Goal: Information Seeking & Learning: Learn about a topic

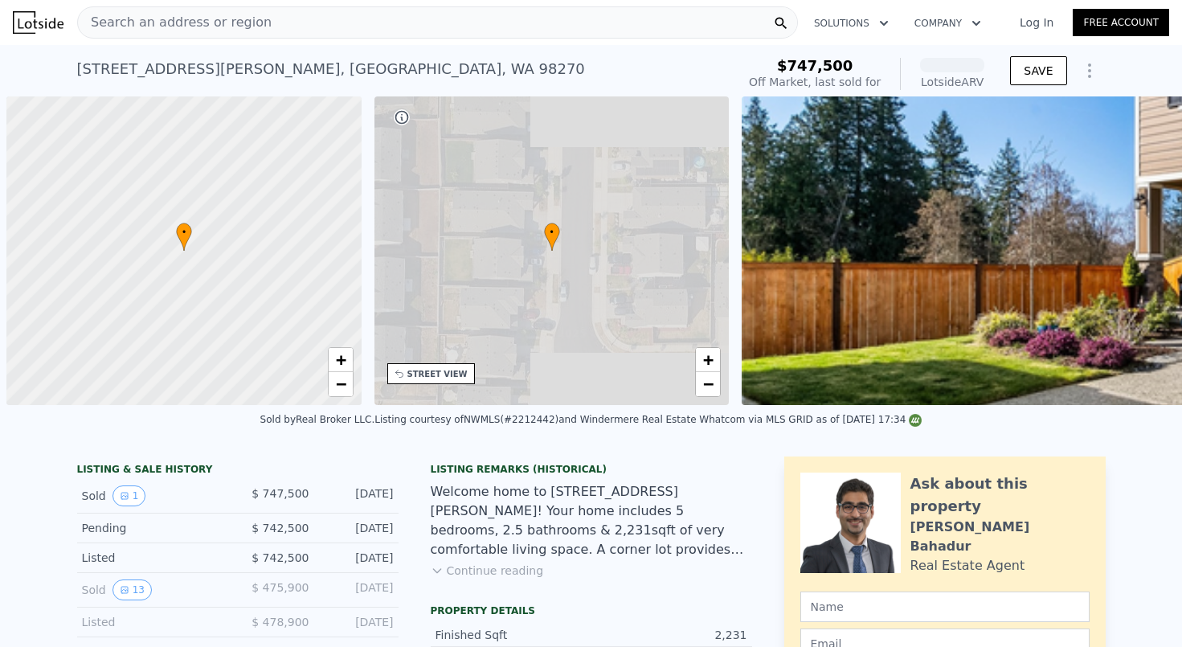
scroll to position [0, 6]
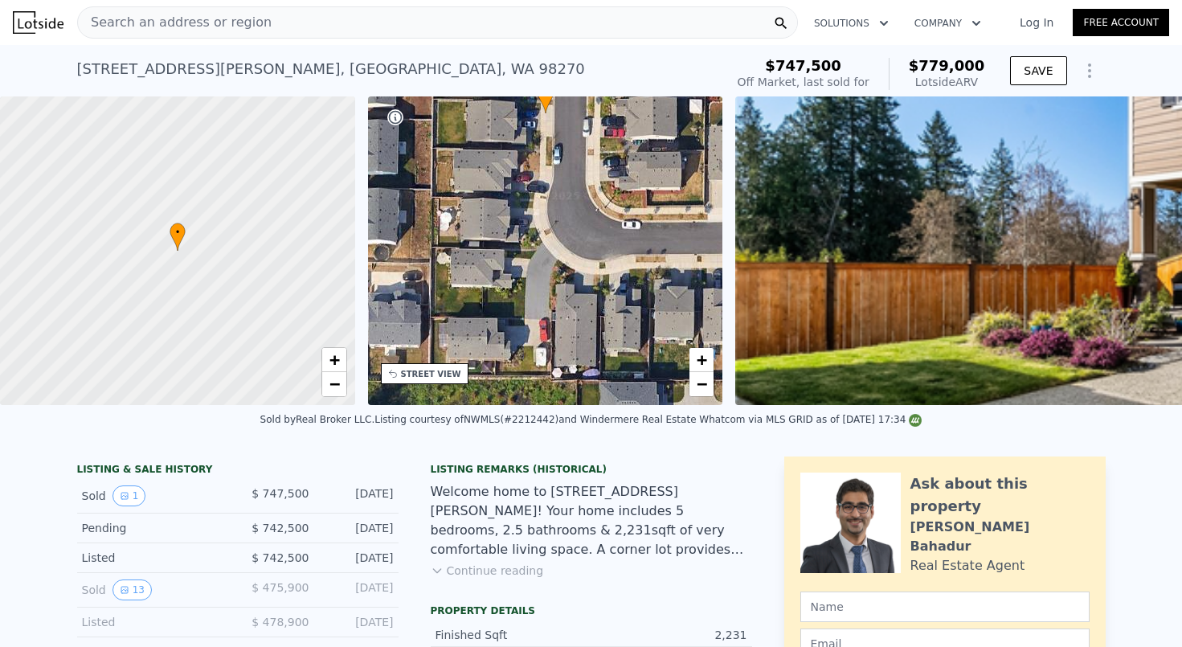
drag, startPoint x: 599, startPoint y: 347, endPoint x: 599, endPoint y: 210, distance: 137.4
click at [599, 210] on div "• + −" at bounding box center [545, 250] width 355 height 309
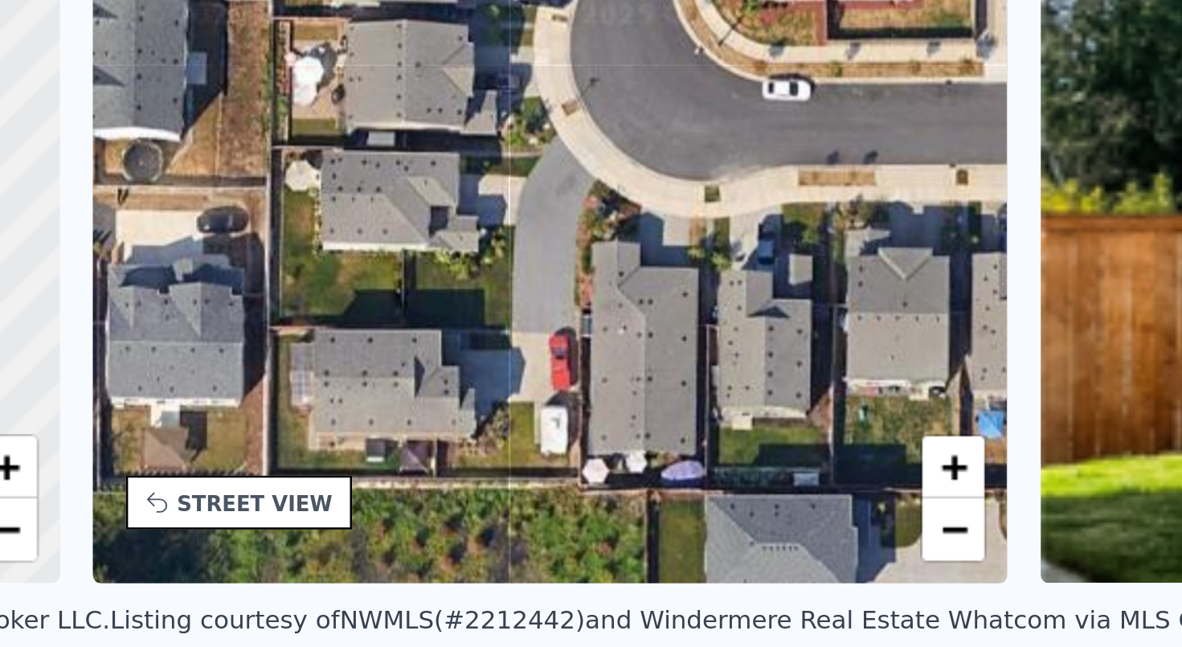
drag, startPoint x: 207, startPoint y: 171, endPoint x: 213, endPoint y: 160, distance: 12.6
click at [368, 160] on div "• + −" at bounding box center [545, 250] width 355 height 309
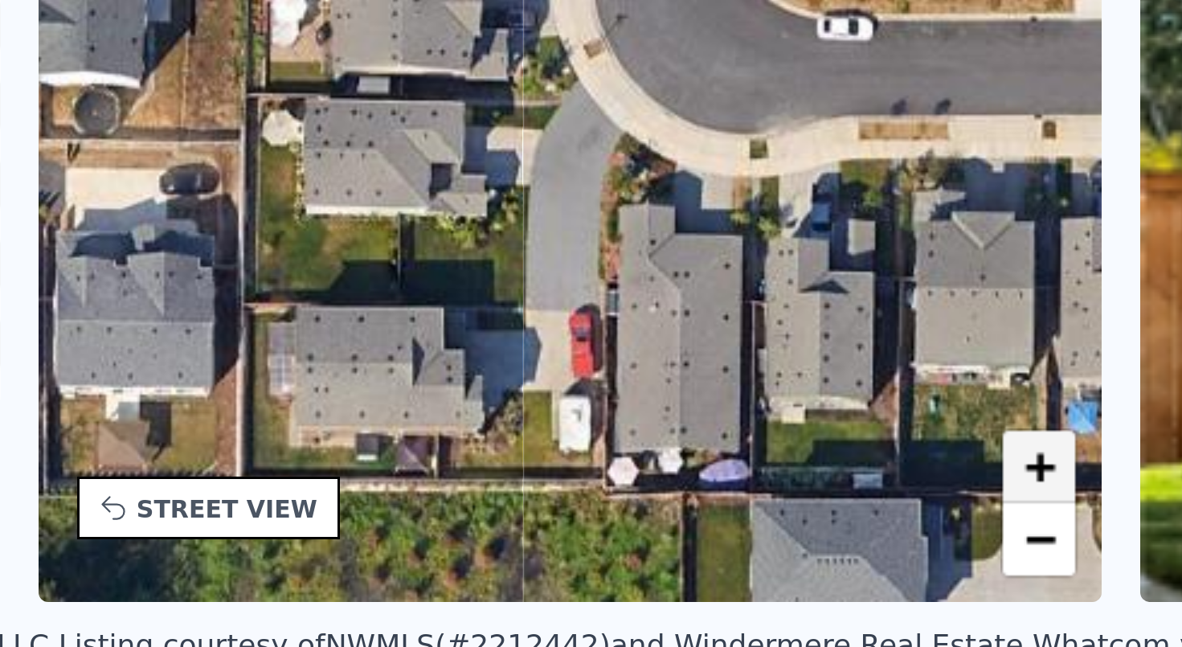
click at [697, 349] on span "+" at bounding box center [702, 359] width 10 height 20
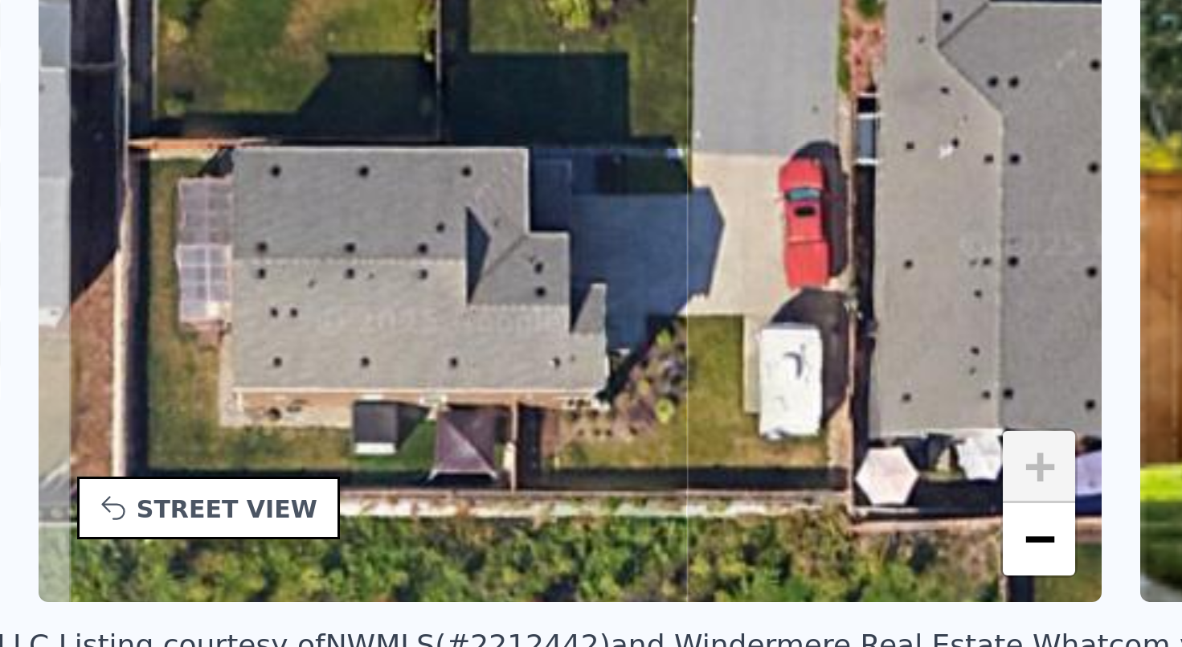
drag, startPoint x: 150, startPoint y: 138, endPoint x: 221, endPoint y: 29, distance: 130.1
click at [368, 96] on div "• + −" at bounding box center [545, 250] width 355 height 309
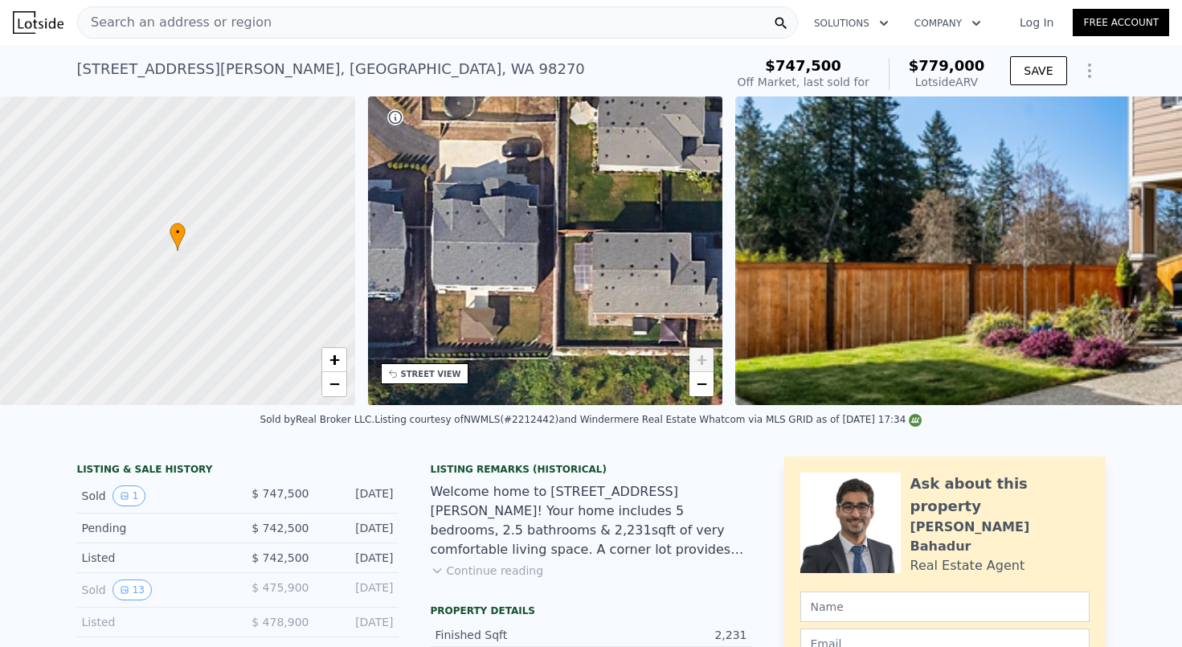
drag, startPoint x: 562, startPoint y: 303, endPoint x: 720, endPoint y: 282, distance: 158.8
click at [721, 282] on div "• + −" at bounding box center [545, 250] width 355 height 309
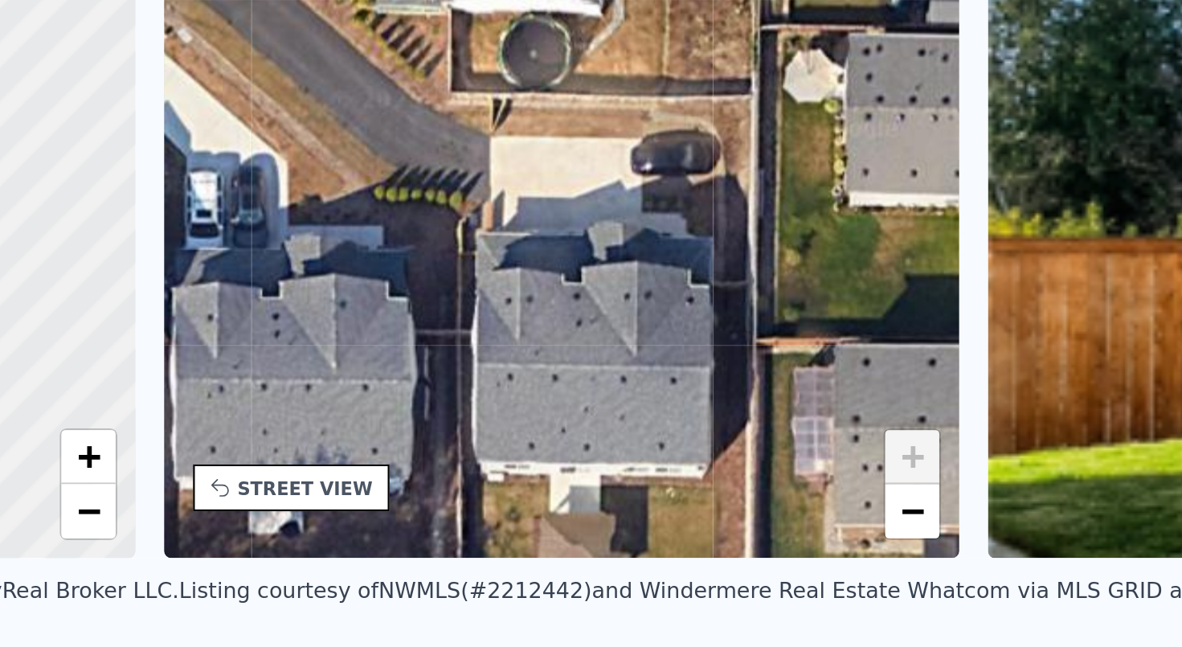
drag, startPoint x: 237, startPoint y: 170, endPoint x: 312, endPoint y: 247, distance: 107.4
click at [368, 247] on div "• + −" at bounding box center [545, 250] width 355 height 309
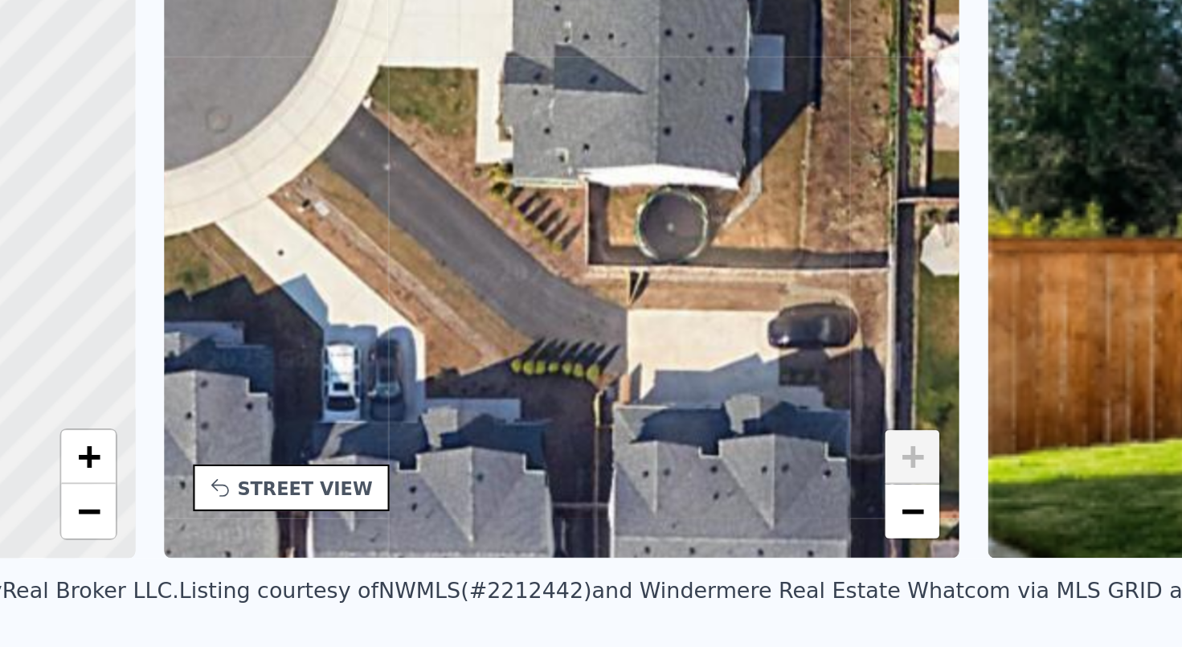
drag, startPoint x: 243, startPoint y: 72, endPoint x: 304, endPoint y: 149, distance: 98.4
click at [368, 149] on div "• + −" at bounding box center [545, 250] width 355 height 309
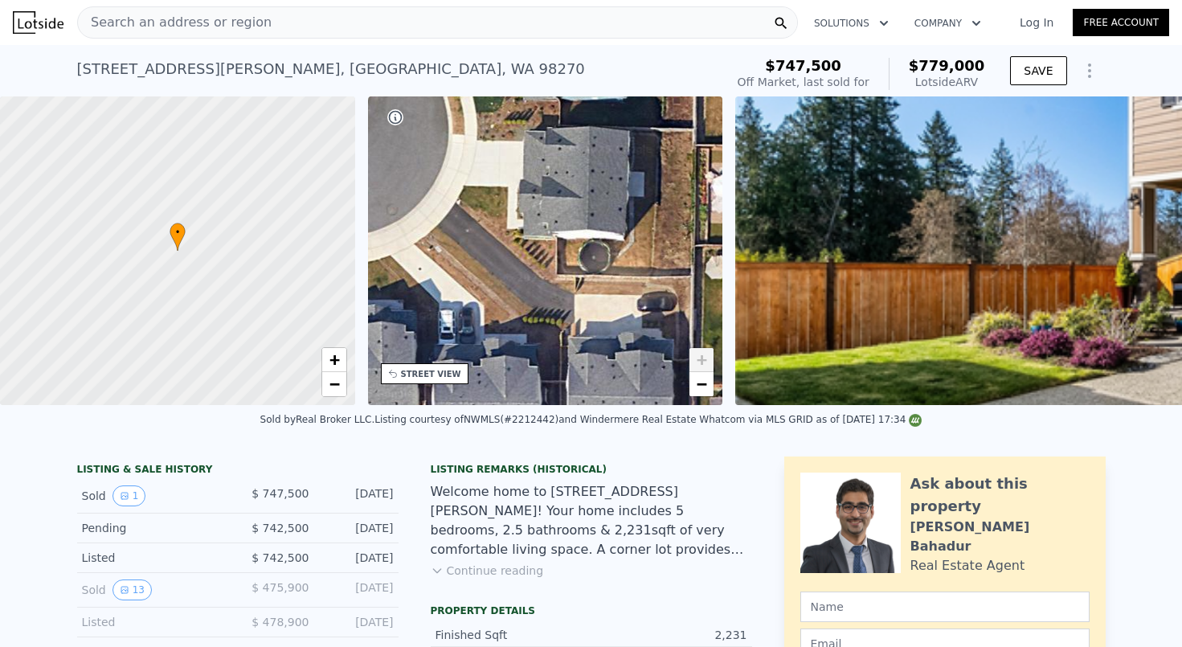
click at [583, 486] on div "Welcome home to [STREET_ADDRESS][PERSON_NAME]! Your home includes 5 bedrooms, 2…" at bounding box center [591, 520] width 321 height 77
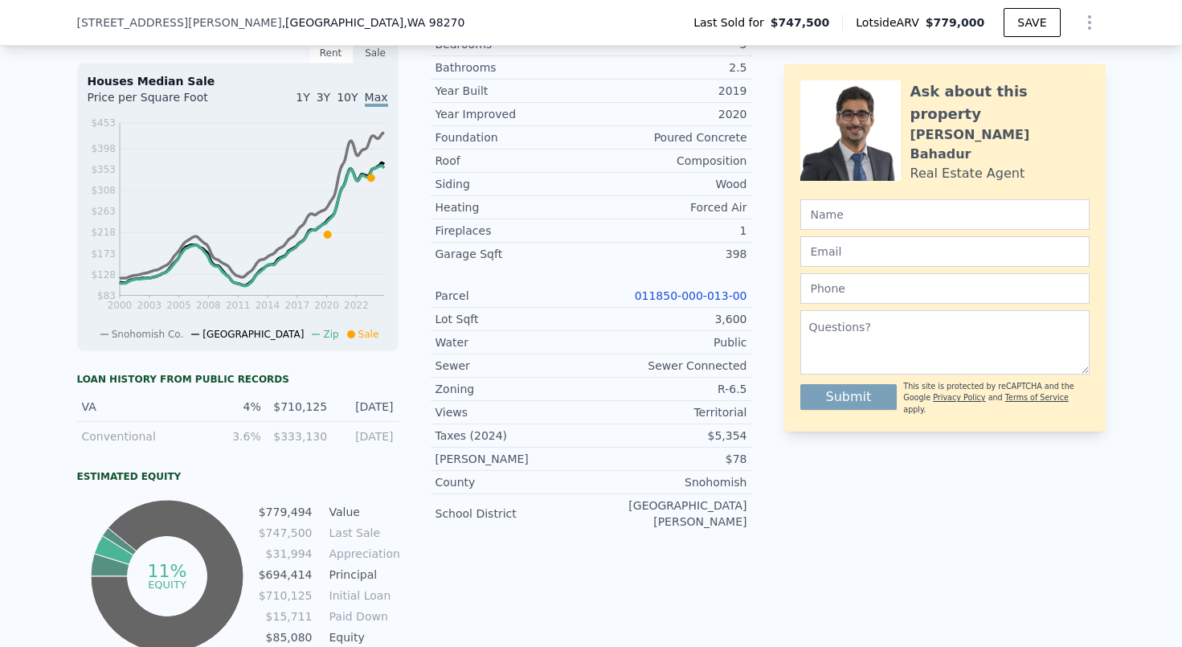
scroll to position [647, 0]
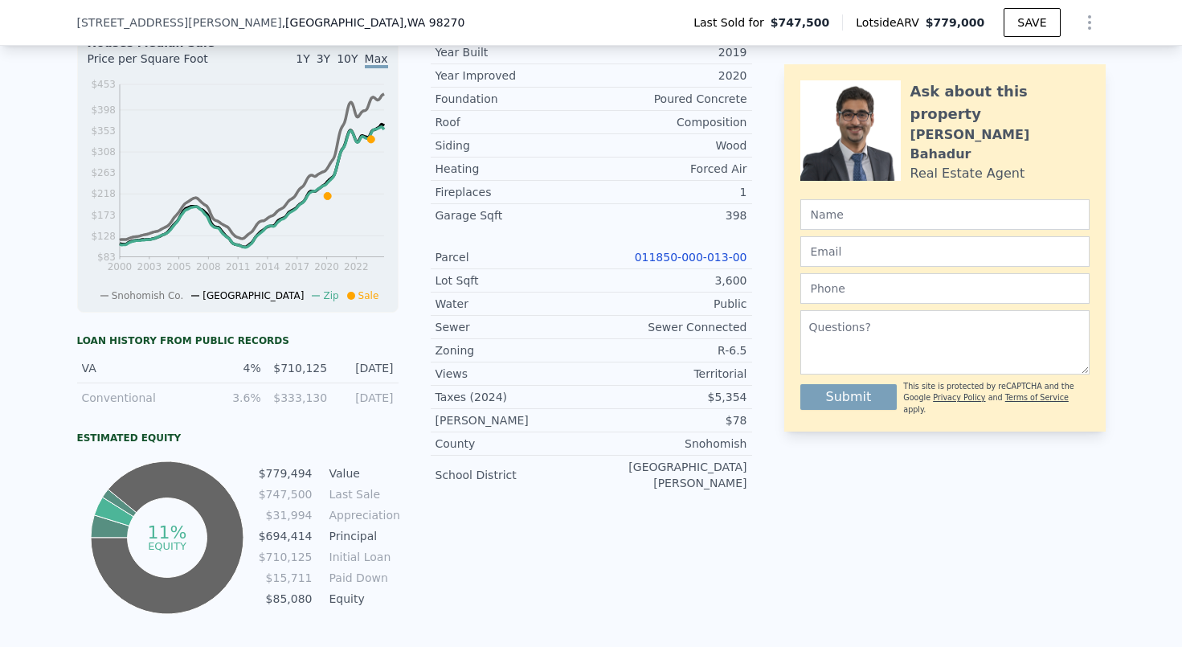
click at [721, 261] on link "011850-000-013-00" at bounding box center [691, 257] width 112 height 13
click at [774, 441] on div "LISTING & SALE HISTORY Sold 1 $ 747,500 [DATE] Pending $ 742,500 [DATE] Listed …" at bounding box center [591, 211] width 1028 height 814
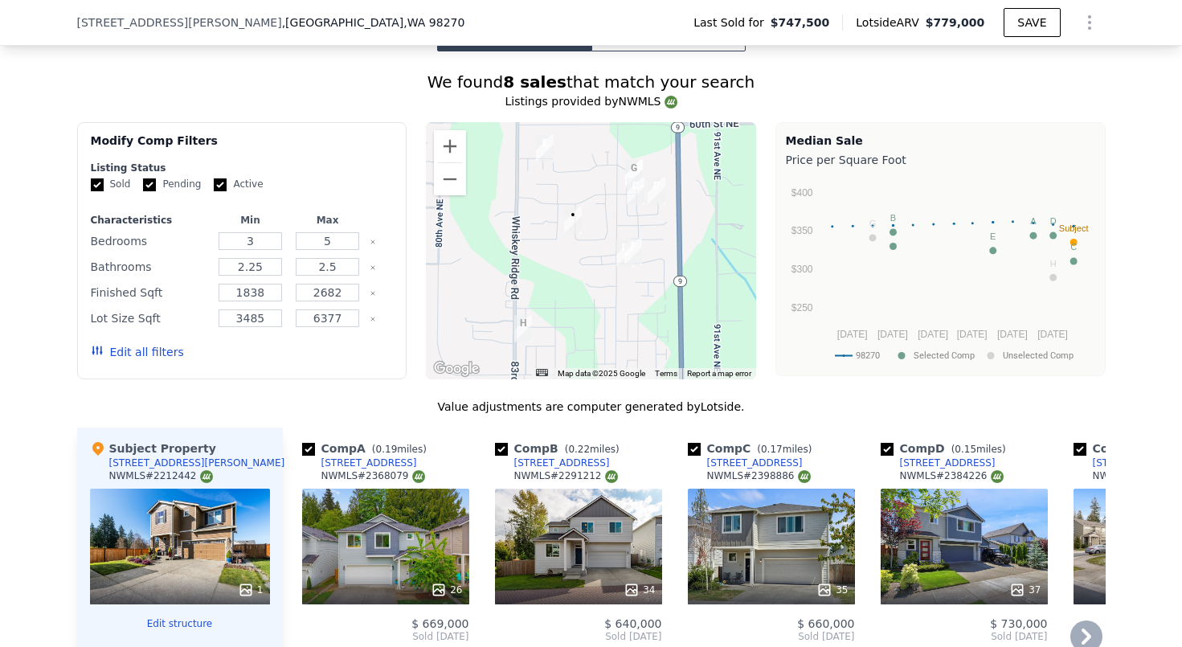
scroll to position [1362, 0]
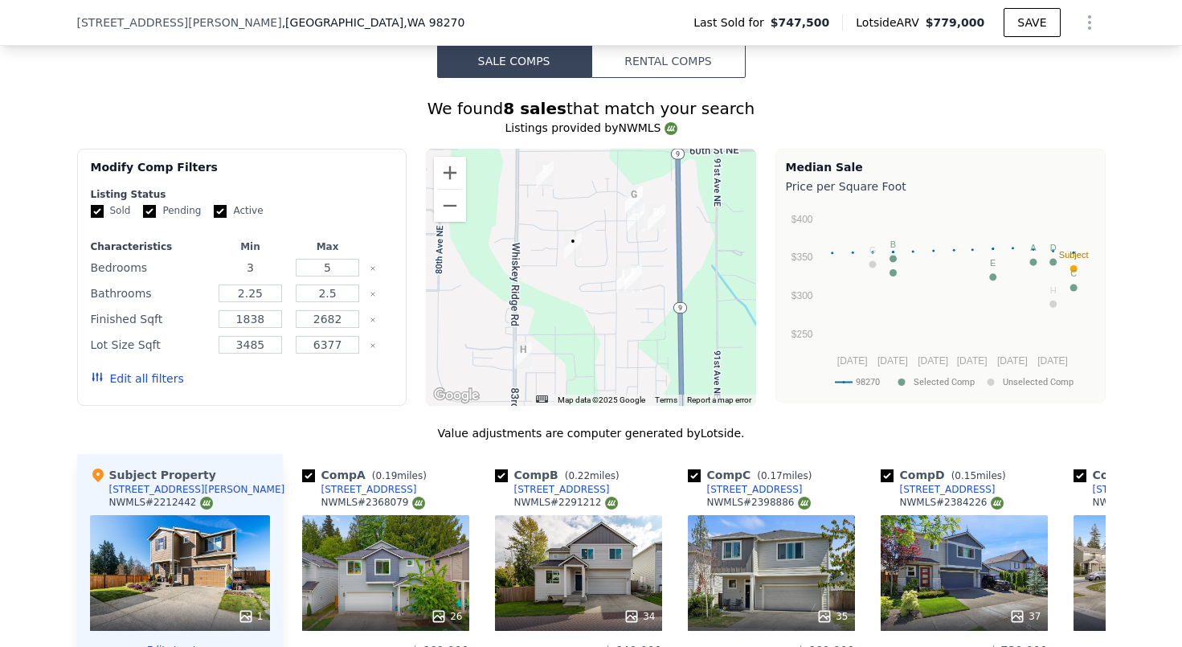
click at [269, 272] on input "3" at bounding box center [250, 268] width 63 height 18
type input "4"
click at [335, 378] on button "Update Search" at bounding box center [332, 378] width 121 height 22
checkbox input "false"
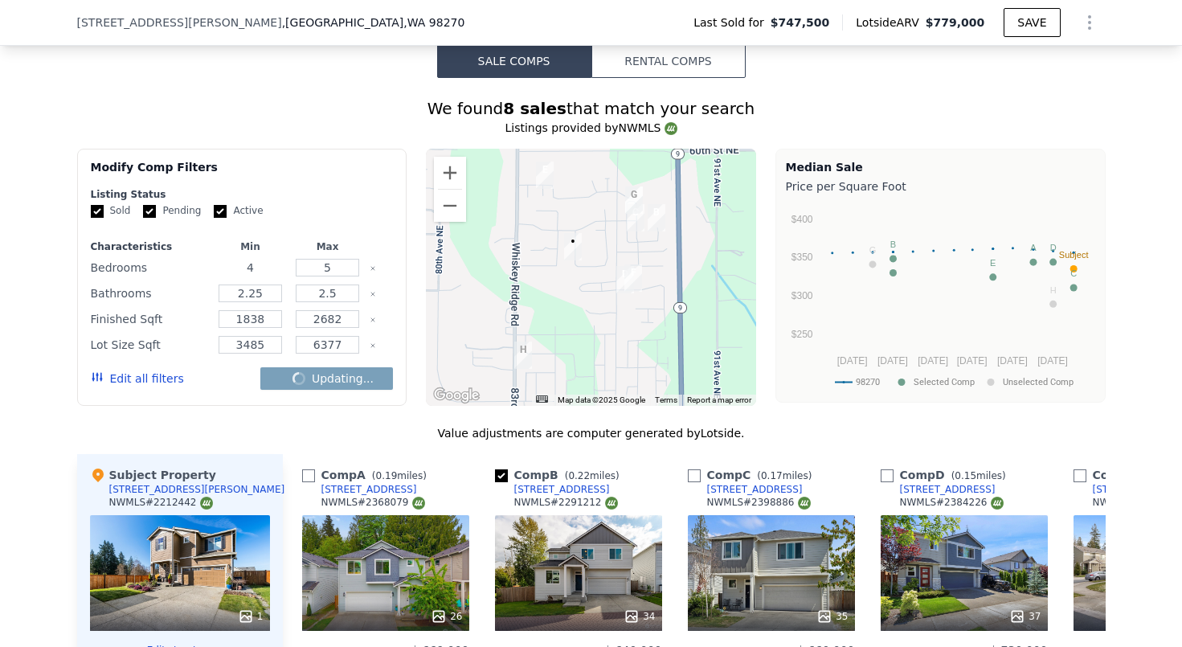
checkbox input "false"
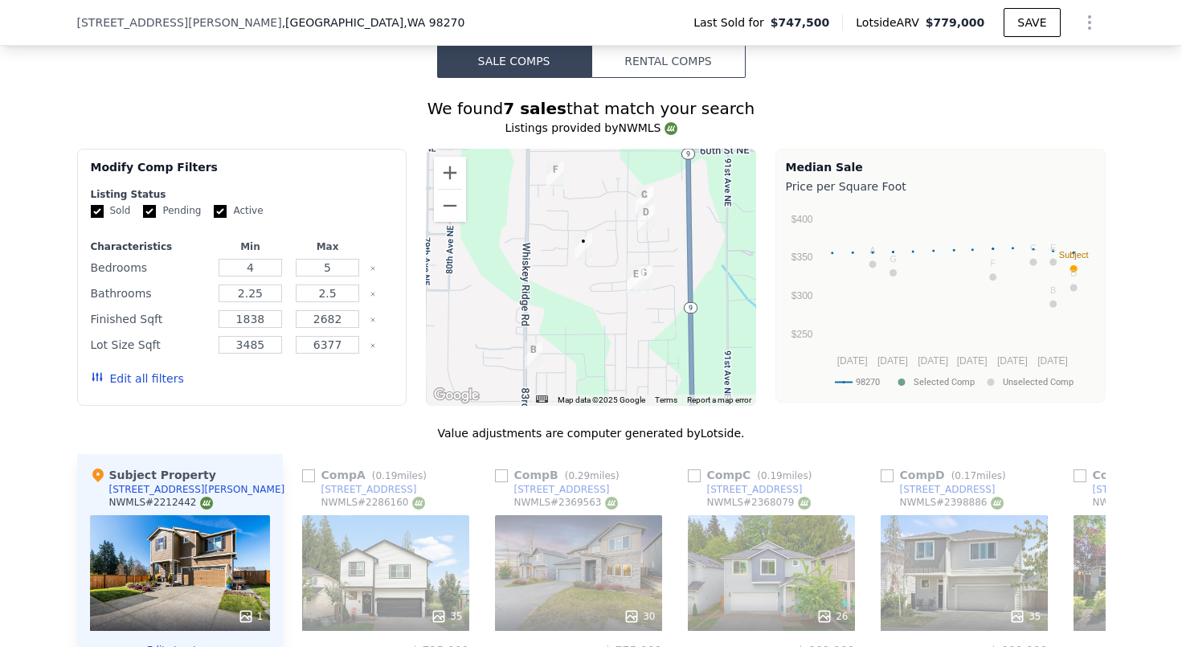
click at [301, 392] on div "Edit all filters" at bounding box center [242, 378] width 303 height 45
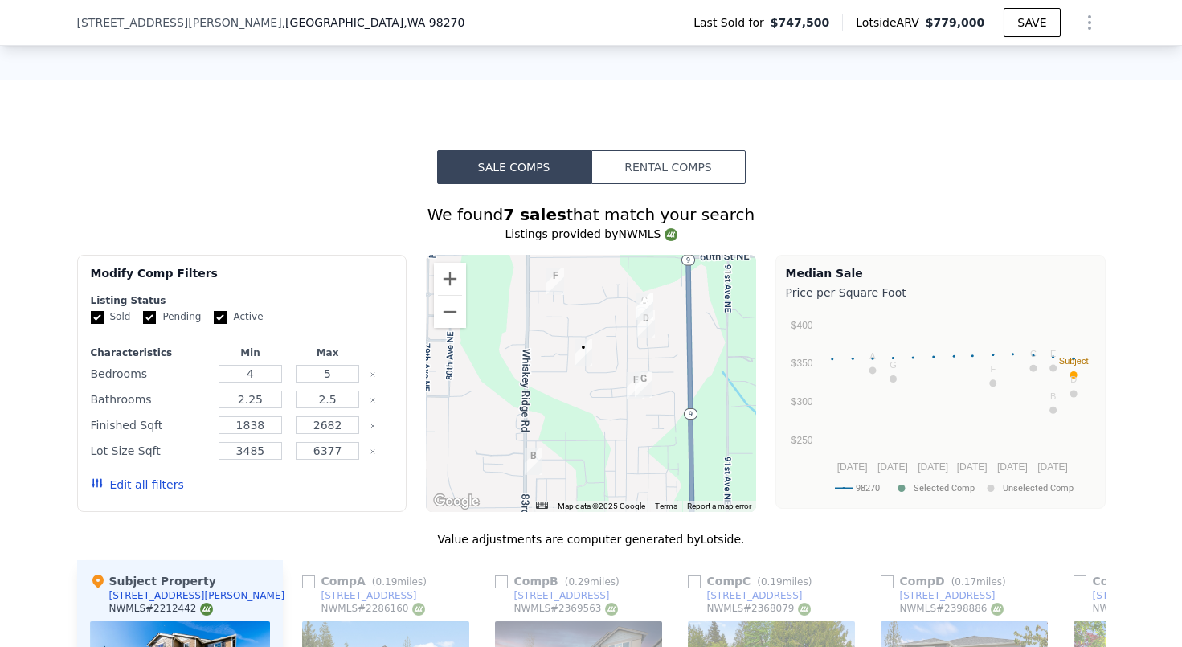
scroll to position [1225, 0]
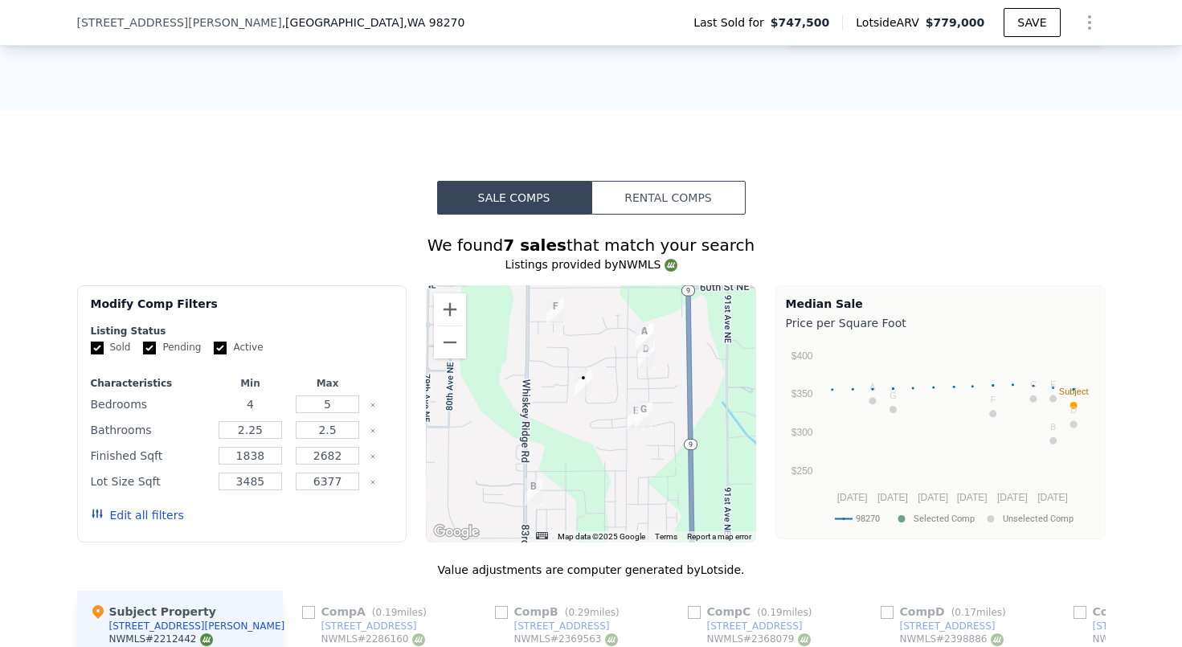
click at [265, 404] on input "4" at bounding box center [250, 404] width 63 height 18
type input "3"
click at [335, 514] on button "Update Search" at bounding box center [332, 515] width 121 height 22
click at [194, 241] on div "We found 7 sales that match your search" at bounding box center [591, 245] width 1028 height 22
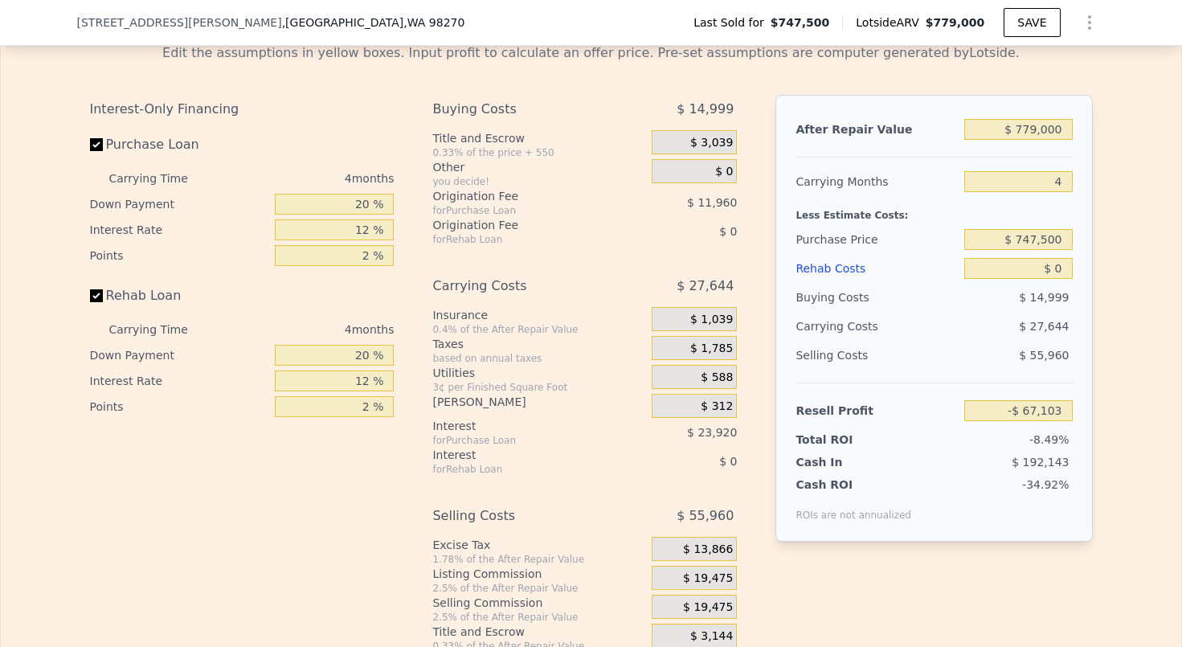
scroll to position [2523, 0]
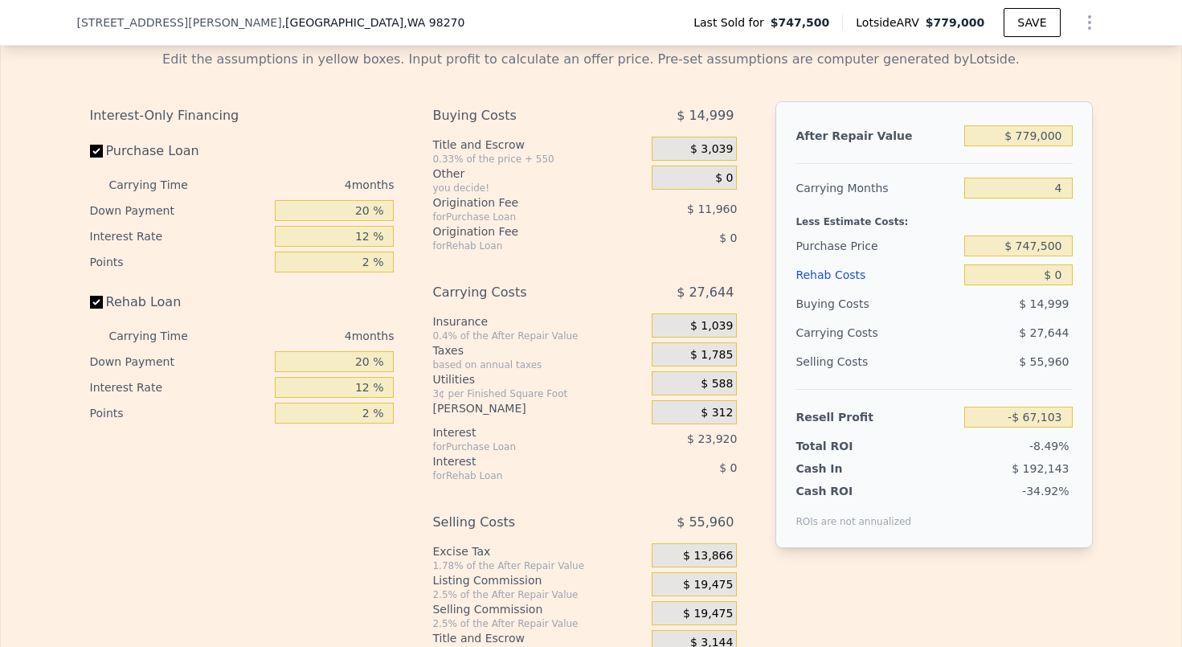
checkbox input "true"
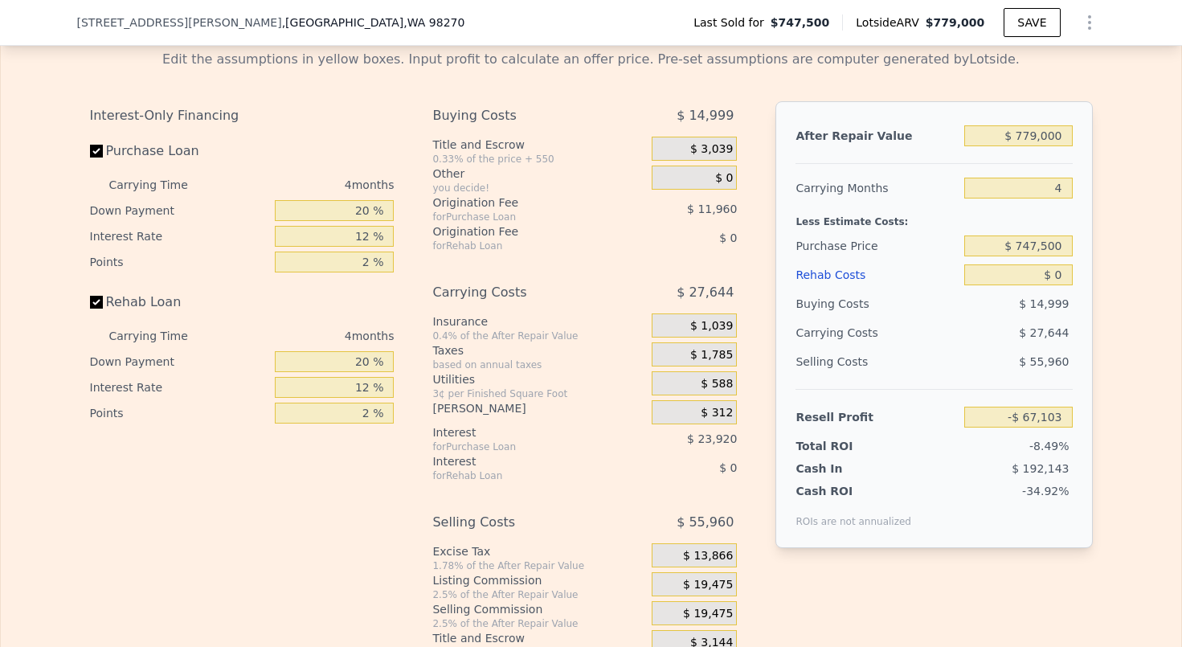
checkbox input "true"
click at [1059, 85] on div "Edit the assumptions in yellow boxes. Input profit to calculate an offer price.…" at bounding box center [591, 354] width 1003 height 609
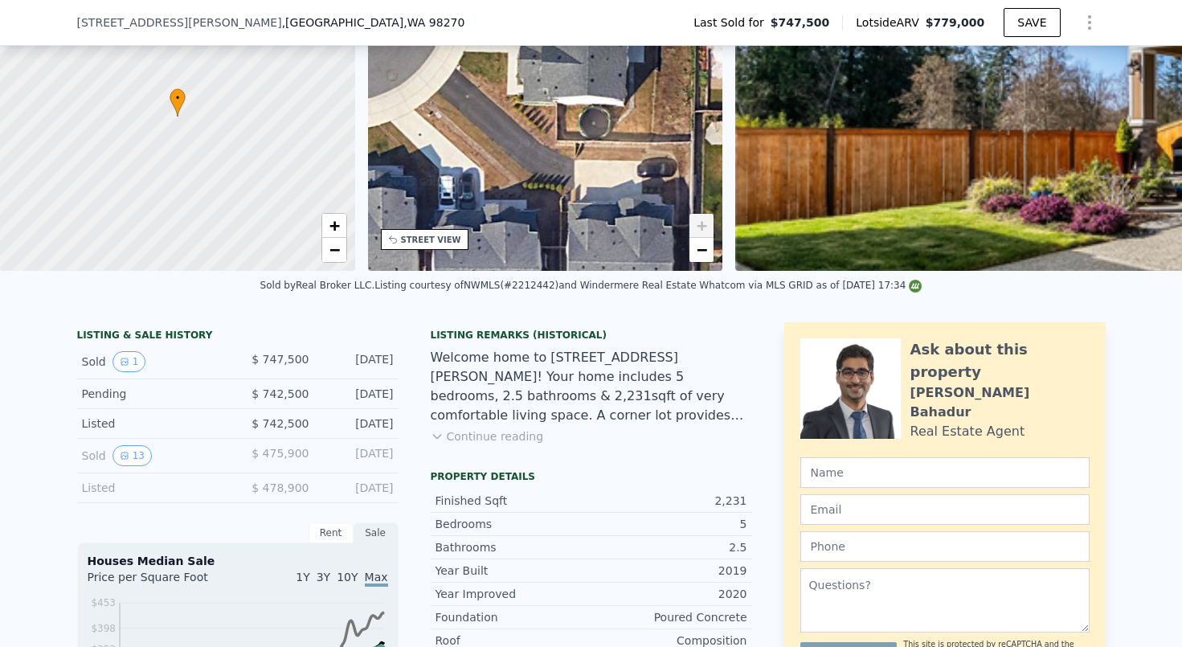
scroll to position [-29, 0]
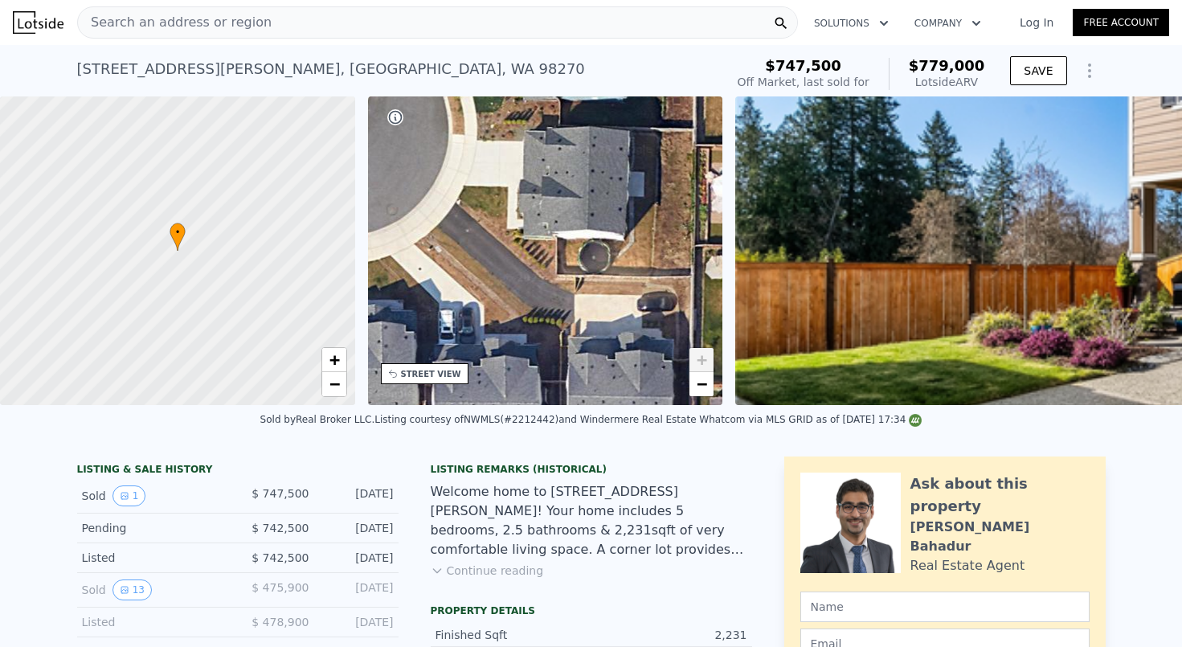
click at [251, 28] on div "Search an address or region Solutions Company Open main menu Log In Free Accoun…" at bounding box center [591, 323] width 1182 height 647
click at [215, 18] on span "Search an address or region" at bounding box center [175, 22] width 194 height 19
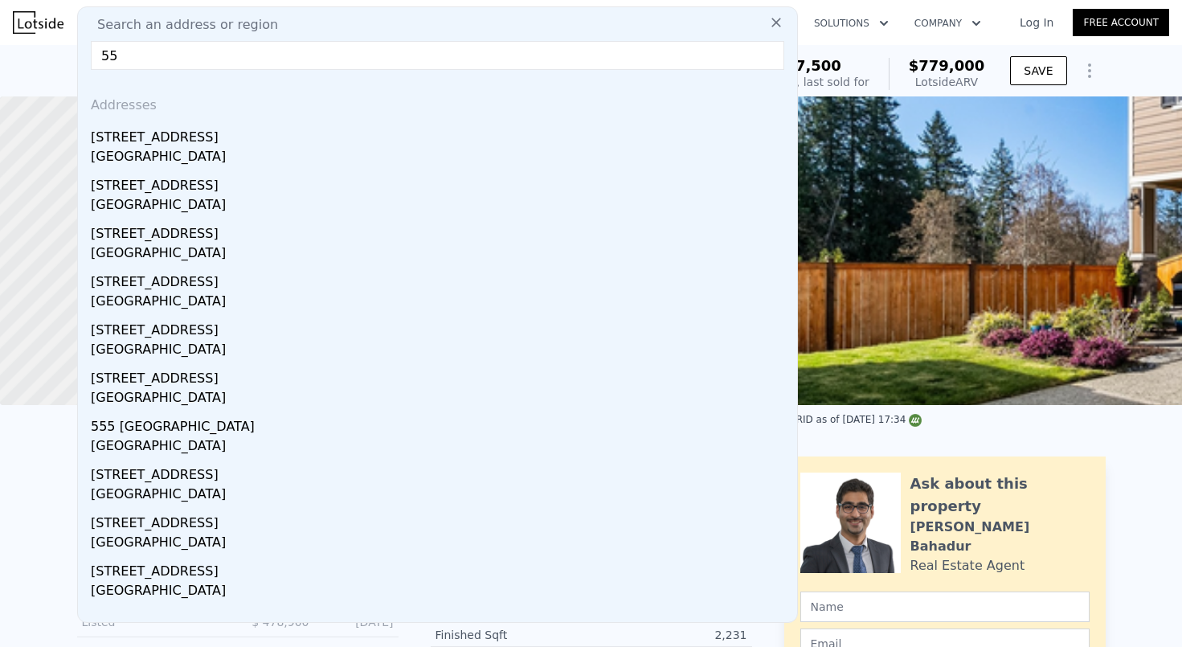
type input "5"
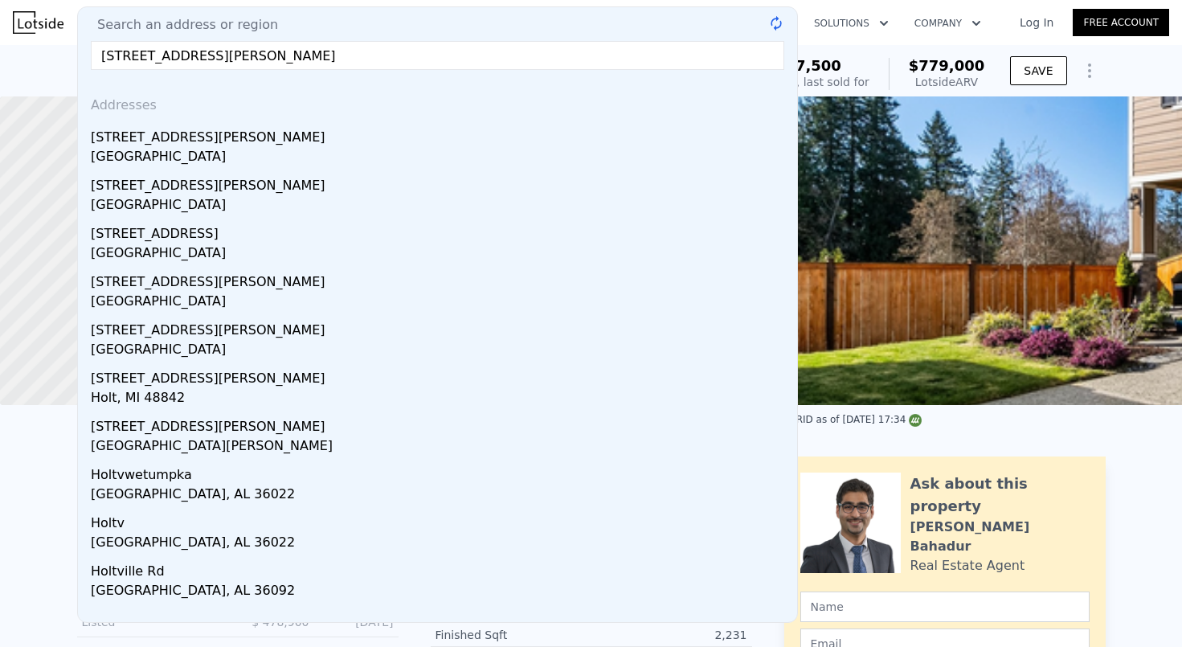
type input "[STREET_ADDRESS][PERSON_NAME]"
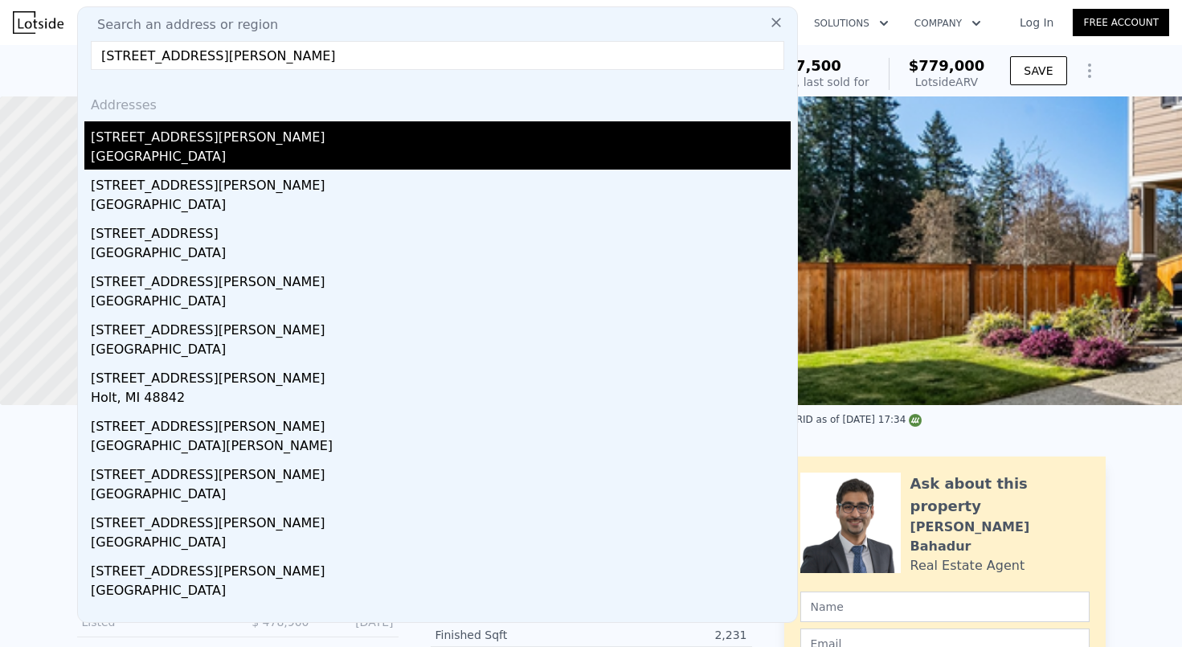
click at [148, 153] on div "[GEOGRAPHIC_DATA]" at bounding box center [441, 158] width 700 height 22
